Goal: Register for event/course

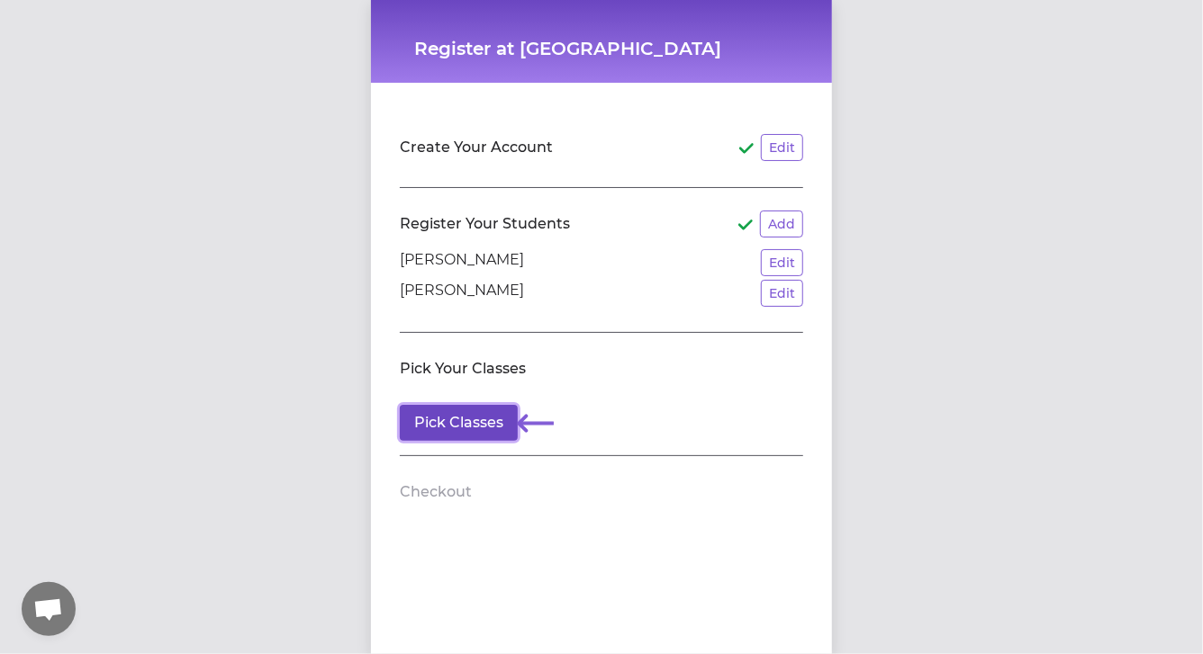
click at [472, 424] on button "Pick Classes" at bounding box center [459, 423] width 118 height 36
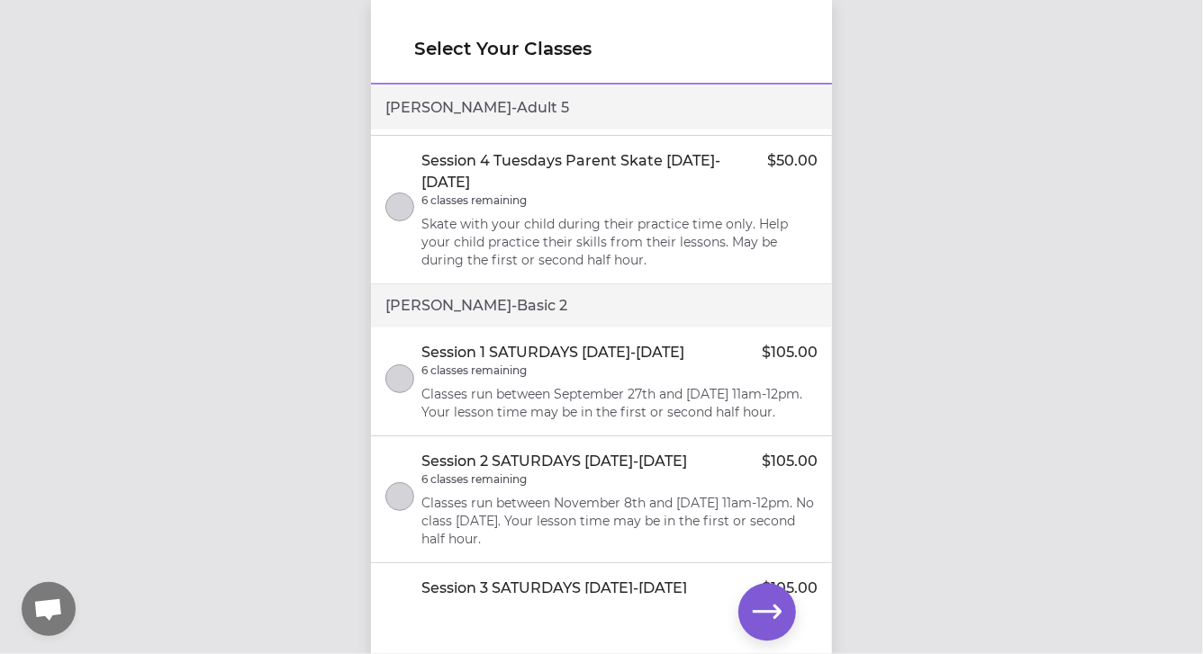
scroll to position [1388, 0]
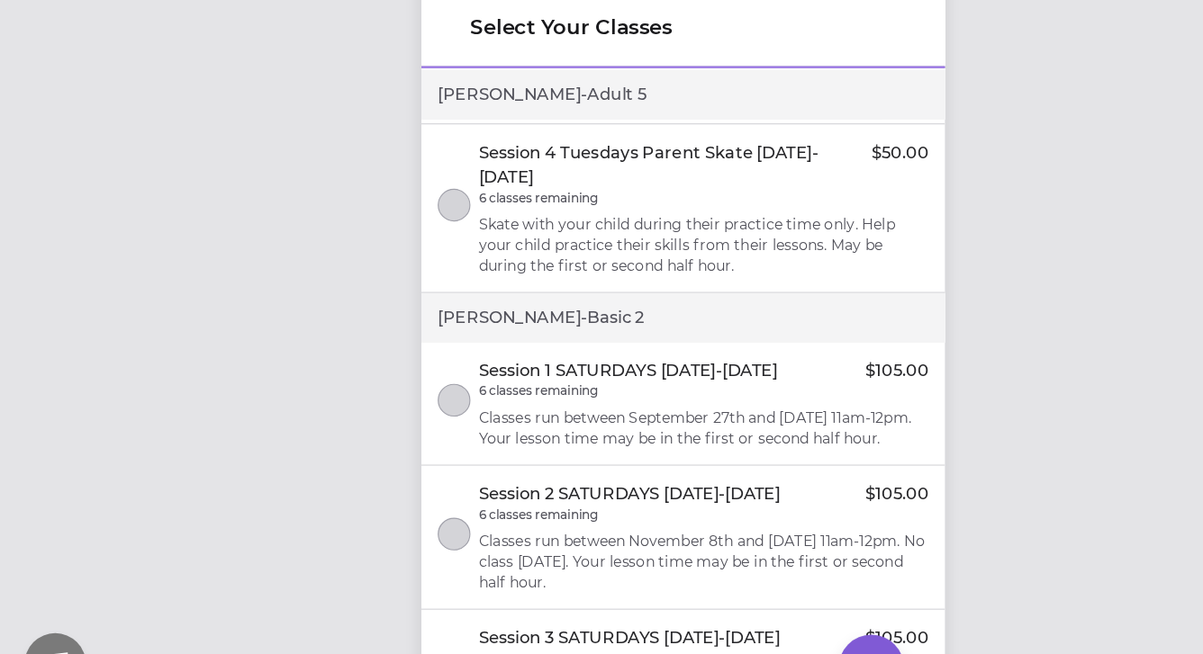
click at [767, 358] on div "Session 1 SATURDAYS [DATE]-[DATE] $105.00 6 classes remaining Classes run betwe…" at bounding box center [619, 379] width 396 height 79
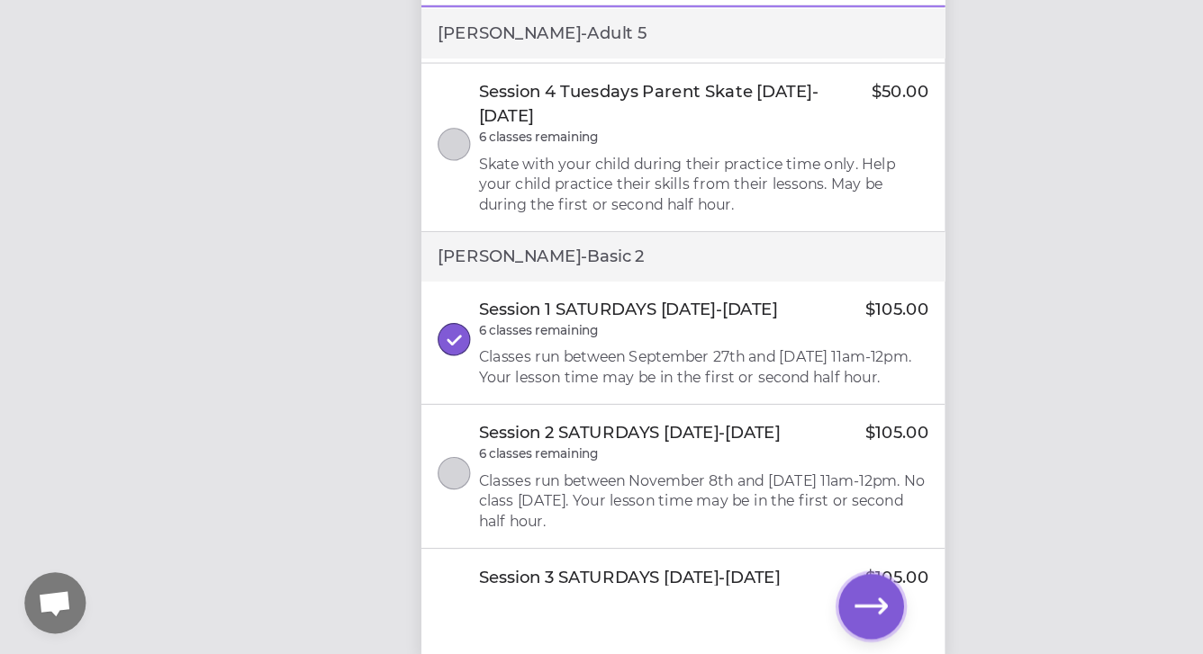
click at [762, 620] on icon "button" at bounding box center [767, 612] width 29 height 29
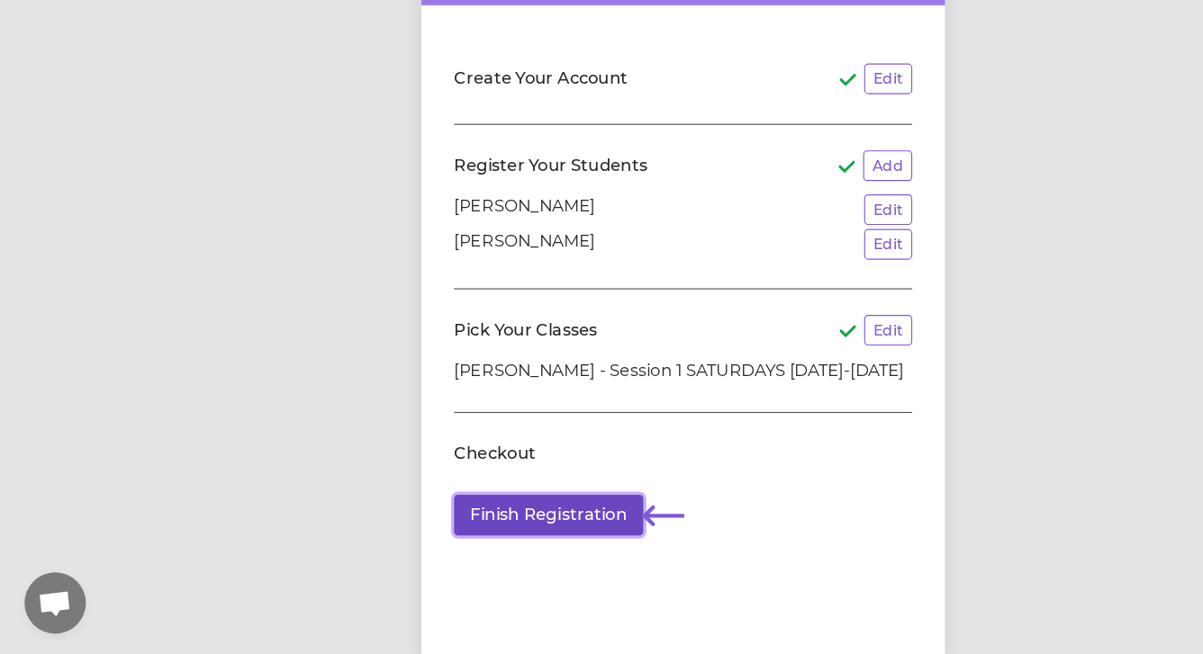
click at [507, 527] on button "Finish Registration" at bounding box center [483, 532] width 167 height 36
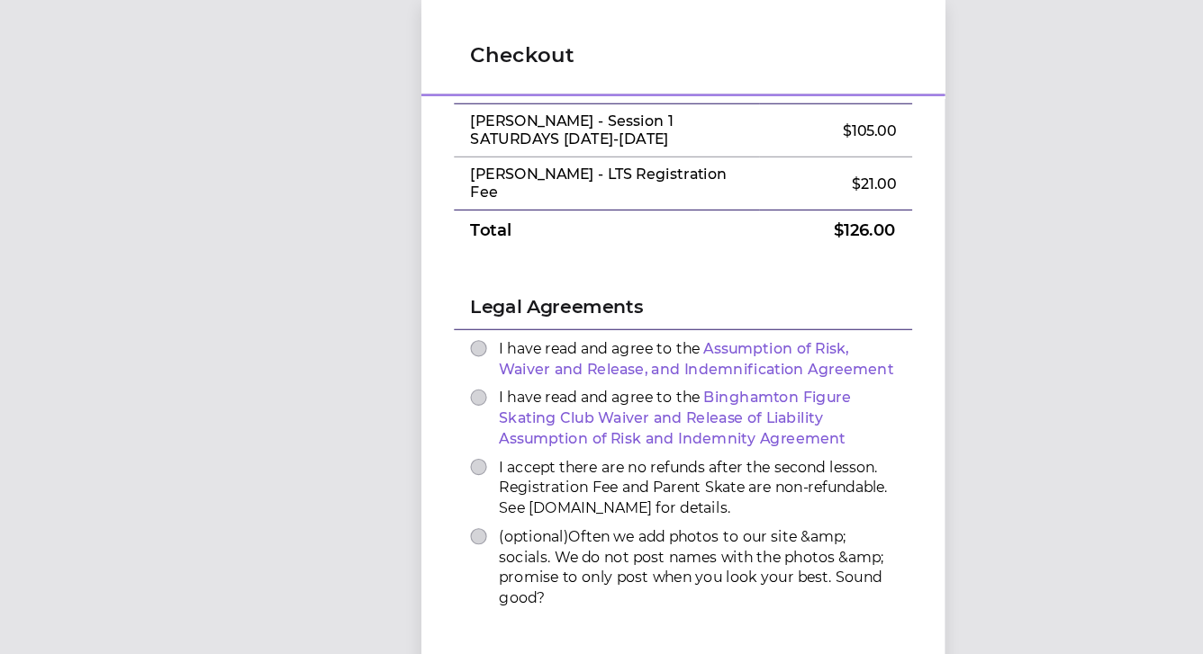
scroll to position [66, 0]
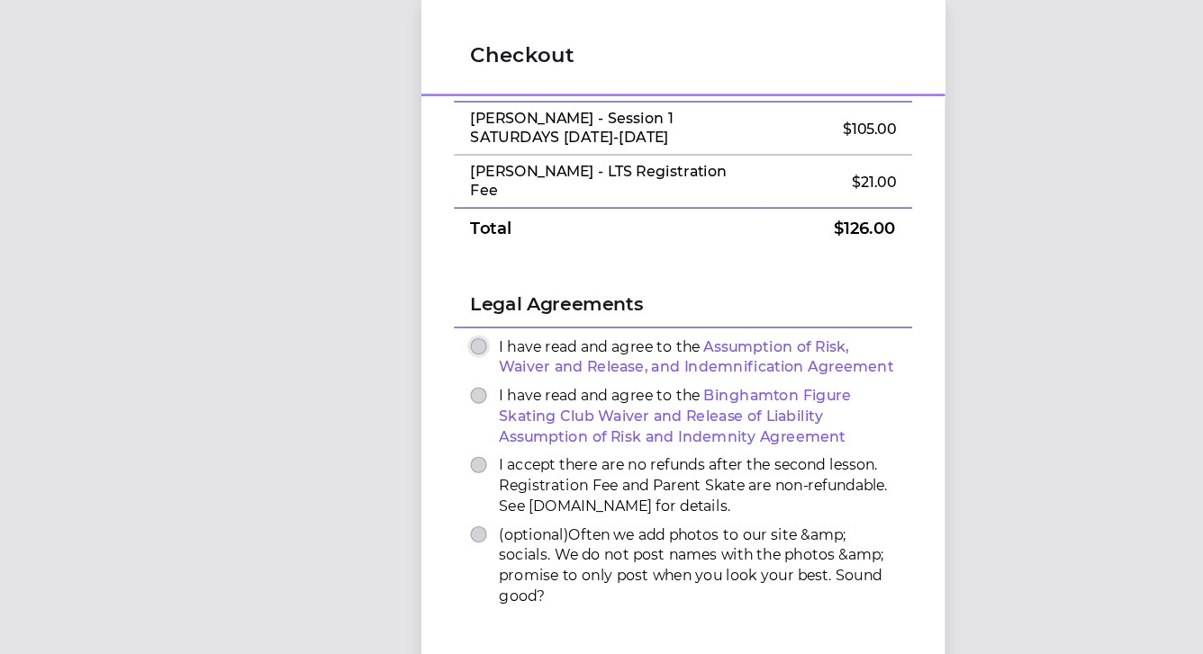
click at [419, 298] on button "I have read and agree to the Assumption of Risk, Waiver and Release, and Indemn…" at bounding box center [421, 305] width 14 height 14
click at [419, 341] on button "I have read and agree to the Binghamton Figure Skating Club Waiver and Release …" at bounding box center [421, 348] width 14 height 14
click at [417, 402] on button "I accept there are no refunds after the second lesson. Registration Fee and Par…" at bounding box center [421, 409] width 14 height 14
click at [419, 464] on button "(optional) Often we add photos to our site &amp; socials. We do not post names …" at bounding box center [421, 471] width 14 height 14
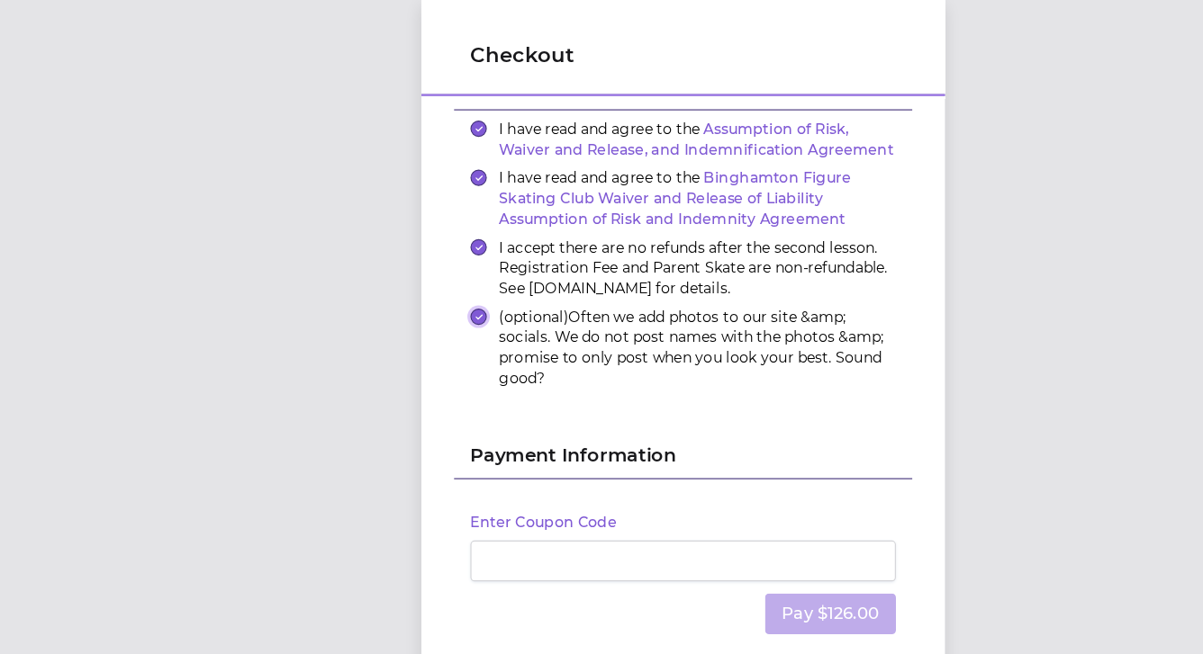
scroll to position [279, 0]
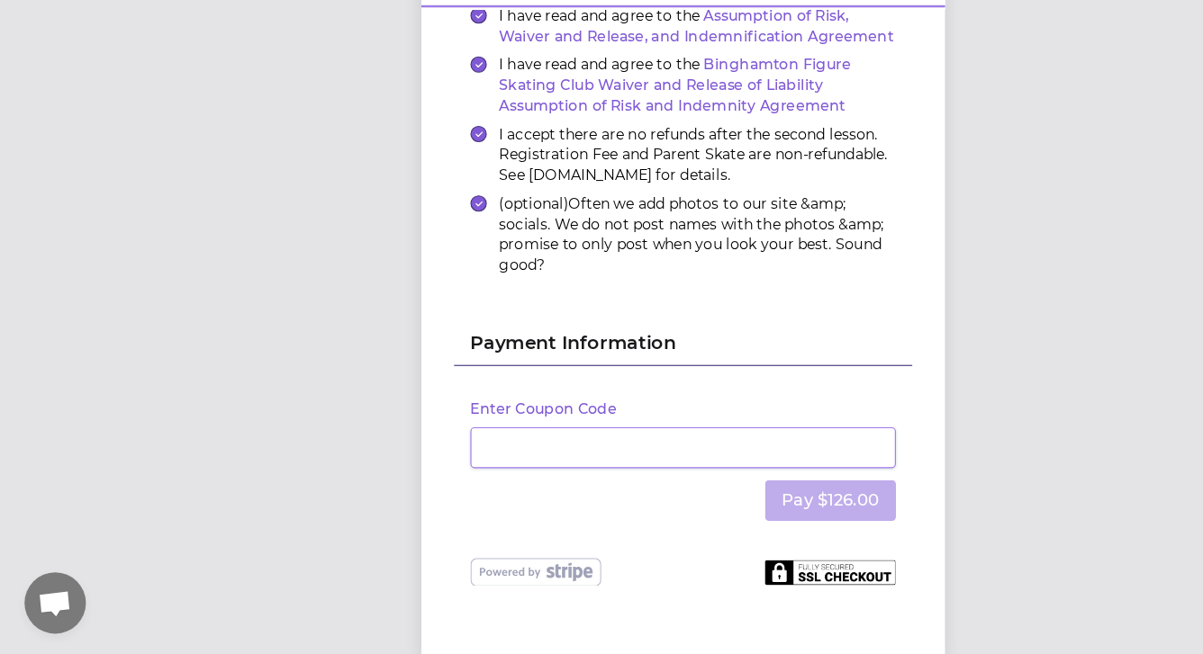
click at [741, 573] on img at bounding box center [730, 582] width 115 height 23
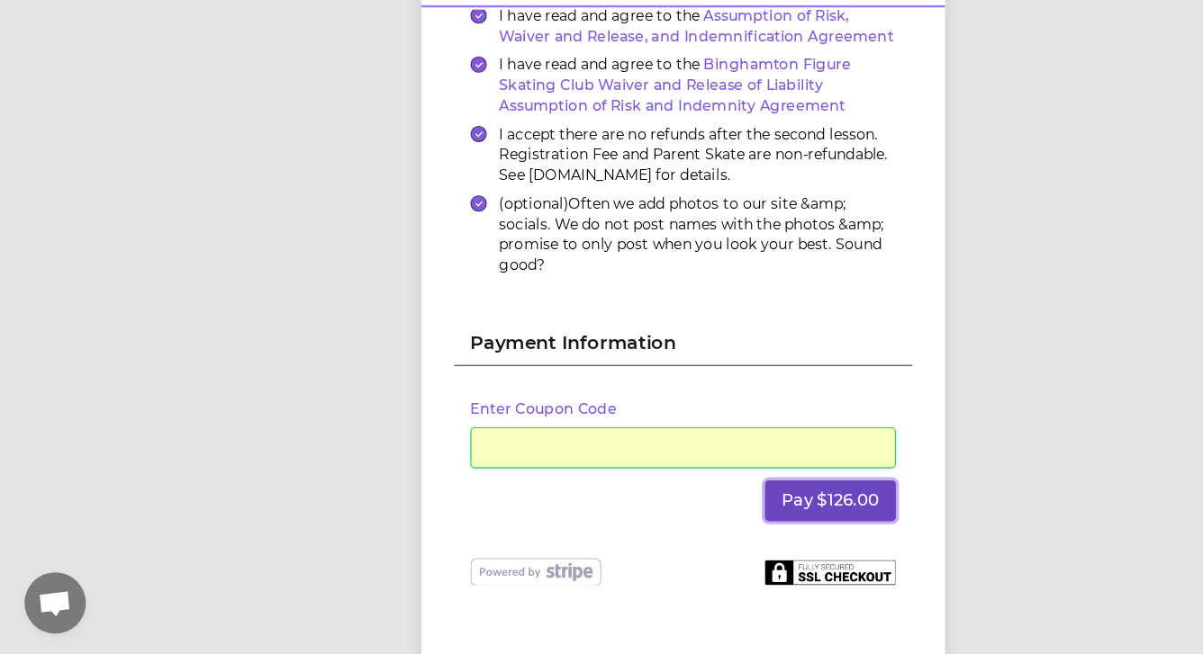
click at [759, 502] on button "Pay $126.00" at bounding box center [730, 519] width 115 height 36
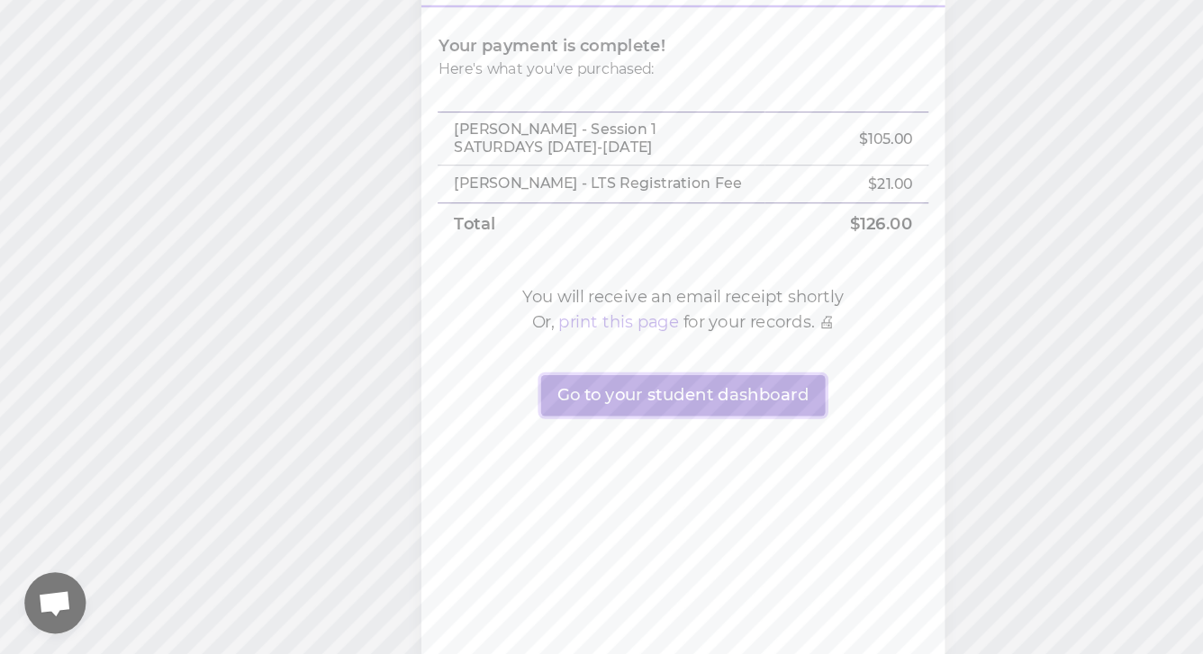
click at [636, 428] on button "Go to your student dashboard" at bounding box center [601, 427] width 250 height 36
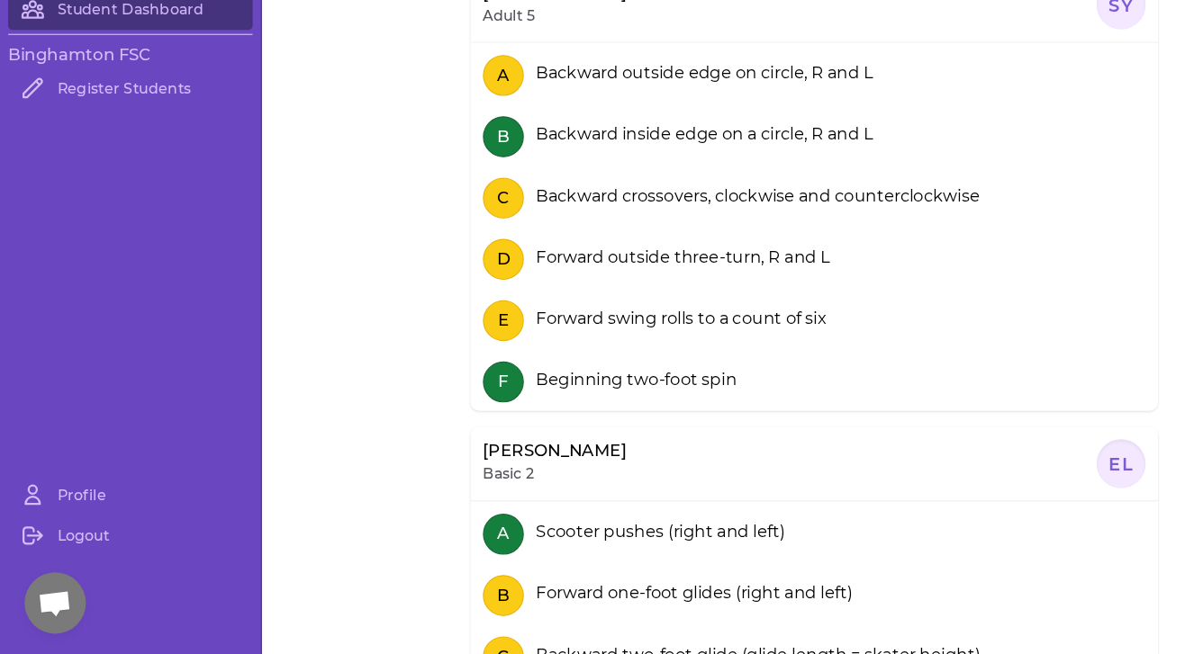
scroll to position [243, 0]
